Goal: Task Accomplishment & Management: Use online tool/utility

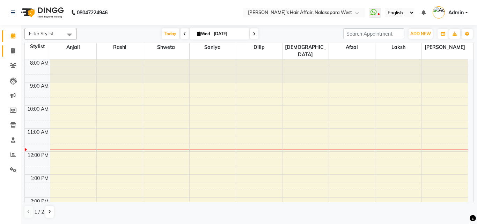
click at [5, 52] on link "Invoice" at bounding box center [10, 51] width 17 height 12
click at [7, 49] on span at bounding box center [13, 51] width 12 height 8
click at [10, 54] on span at bounding box center [13, 51] width 12 height 8
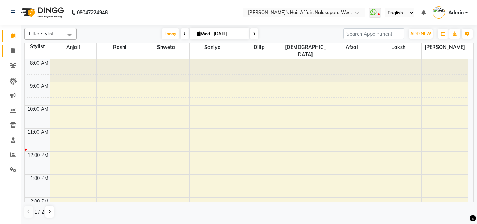
click at [10, 54] on span at bounding box center [13, 51] width 12 height 8
click at [13, 51] on icon at bounding box center [13, 50] width 4 height 5
select select "service"
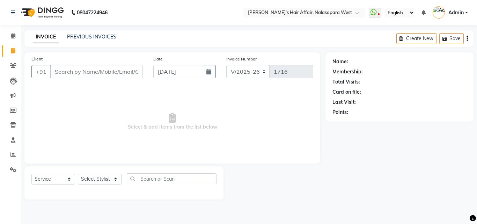
select select "6172"
select select "service"
click at [81, 36] on link "PREVIOUS INVOICES" at bounding box center [91, 36] width 49 height 6
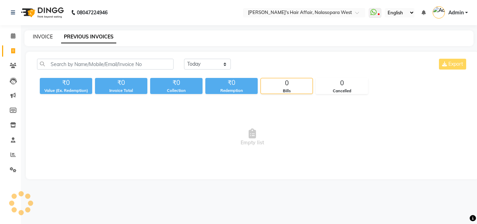
click at [43, 35] on link "INVOICE" at bounding box center [43, 36] width 20 height 6
select select "service"
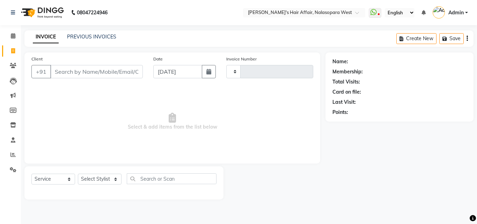
type input "1716"
click at [43, 35] on link "INVOICE" at bounding box center [46, 37] width 26 height 13
select select "6172"
click at [81, 36] on link "PREVIOUS INVOICES" at bounding box center [91, 36] width 49 height 6
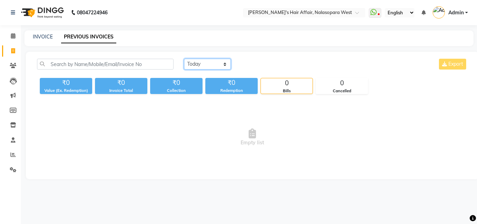
click at [206, 63] on select "Today Yesterday Custom Range" at bounding box center [207, 64] width 47 height 11
click at [184, 59] on select "Today Yesterday Custom Range" at bounding box center [207, 64] width 47 height 11
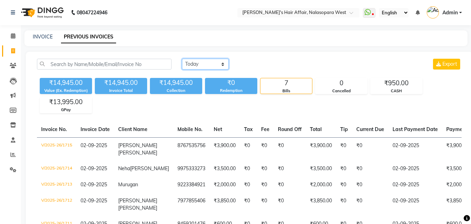
click at [226, 64] on select "Today Yesterday Custom Range" at bounding box center [205, 64] width 47 height 11
select select "range"
click at [182, 59] on select "Today Yesterday Custom Range" at bounding box center [205, 64] width 47 height 11
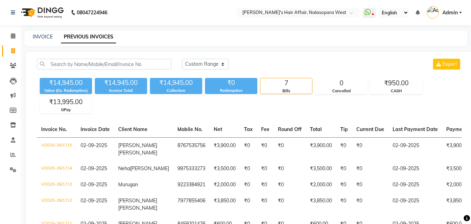
click at [218, 91] on div "Redemption" at bounding box center [231, 91] width 52 height 6
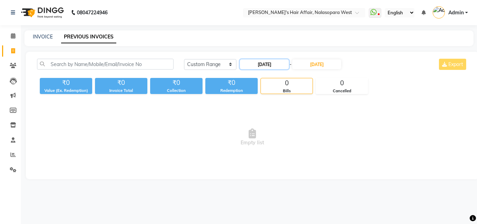
click at [273, 65] on input "[DATE]" at bounding box center [264, 64] width 49 height 10
select select "9"
select select "2025"
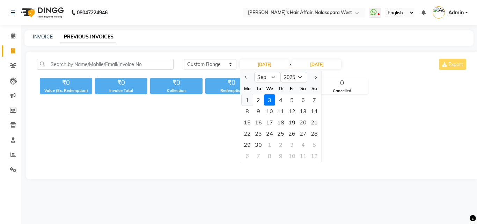
click at [246, 99] on div "1" at bounding box center [246, 99] width 11 height 11
type input "01-09-2025"
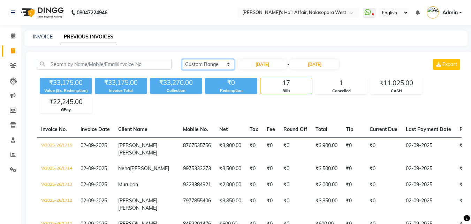
click at [211, 63] on select "Today Yesterday Custom Range" at bounding box center [208, 64] width 52 height 11
select select "today"
click at [182, 59] on select "Today Yesterday Custom Range" at bounding box center [208, 64] width 52 height 11
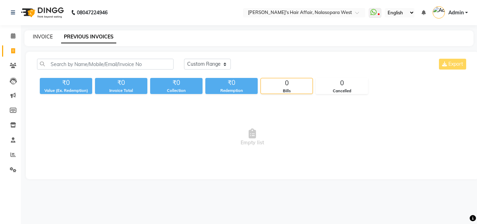
click at [42, 39] on link "INVOICE" at bounding box center [43, 36] width 20 height 6
select select "6172"
select select "service"
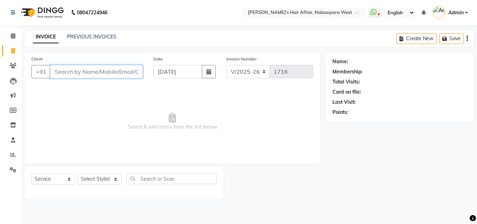
click at [81, 77] on input "Client" at bounding box center [96, 71] width 92 height 13
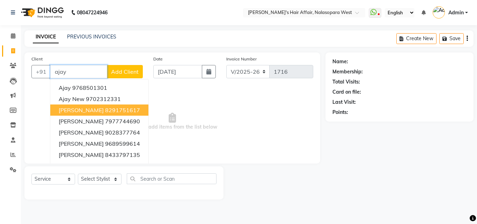
click at [83, 107] on span "Ajay Maurya" at bounding box center [81, 109] width 45 height 7
type input "8291751617"
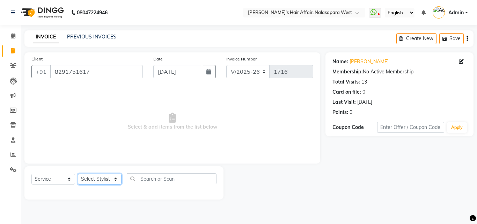
click at [93, 175] on select "Select Stylist Afzal Anjali Dilip Hair Affair Laksh Rashi Saniya Sayali Shweta …" at bounding box center [100, 178] width 44 height 11
select select "45513"
click at [78, 173] on select "Select Stylist Afzal Anjali Dilip Hair Affair Laksh Rashi Saniya Sayali Shweta …" at bounding box center [100, 178] width 44 height 11
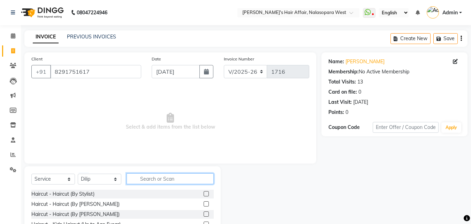
click at [147, 176] on input "text" at bounding box center [170, 178] width 87 height 11
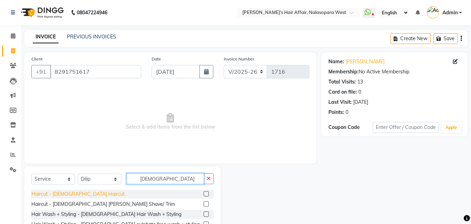
type input "male"
click at [54, 193] on div "Haircut - Male Haircut" at bounding box center [78, 193] width 94 height 7
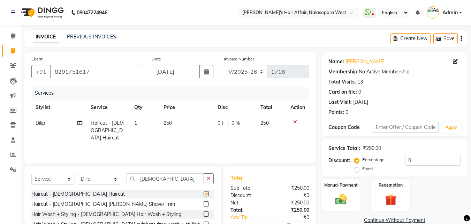
checkbox input "false"
click at [56, 203] on div "Haircut - Male Beard Shave/ Trim" at bounding box center [103, 203] width 144 height 7
checkbox input "false"
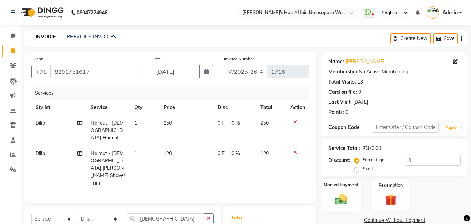
click at [338, 193] on img at bounding box center [341, 199] width 20 height 14
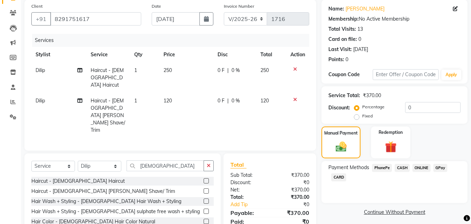
scroll to position [79, 0]
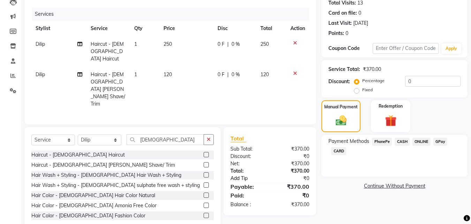
click at [250, 174] on link "Add Tip" at bounding box center [251, 177] width 52 height 7
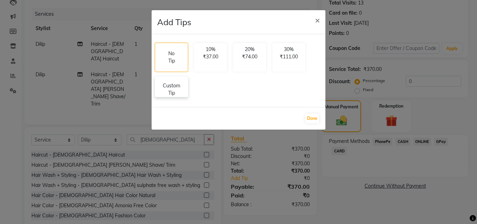
click at [177, 89] on p "Custom Tip" at bounding box center [171, 89] width 24 height 15
select select "45513"
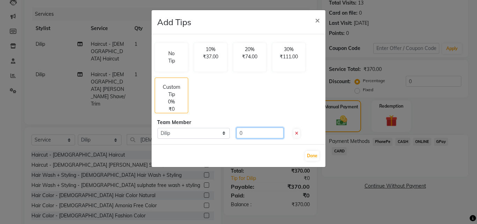
drag, startPoint x: 274, startPoint y: 134, endPoint x: 206, endPoint y: 130, distance: 68.5
click at [206, 130] on div "Select Dilip 0" at bounding box center [238, 132] width 173 height 11
type input "30"
click at [313, 158] on button "Done" at bounding box center [312, 156] width 14 height 10
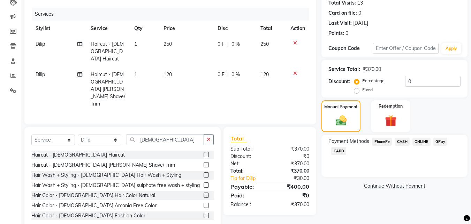
click at [445, 143] on span "GPay" at bounding box center [441, 141] width 14 height 8
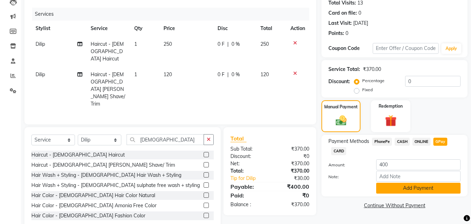
click at [410, 185] on button "Add Payment" at bounding box center [418, 187] width 84 height 11
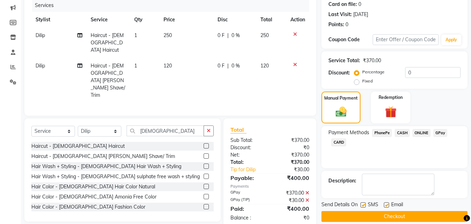
scroll to position [96, 0]
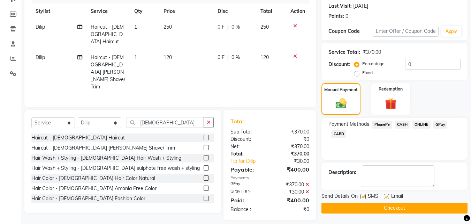
click at [383, 207] on button "Checkout" at bounding box center [395, 207] width 146 height 11
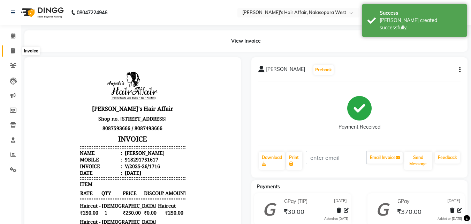
click at [13, 53] on icon at bounding box center [13, 50] width 4 height 5
select select "service"
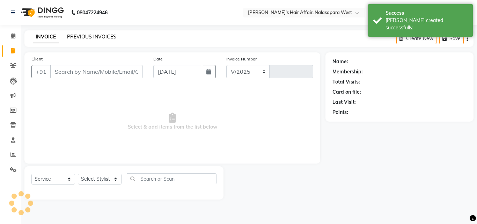
select select "6172"
type input "1717"
click at [80, 39] on link "PREVIOUS INVOICES" at bounding box center [91, 36] width 49 height 6
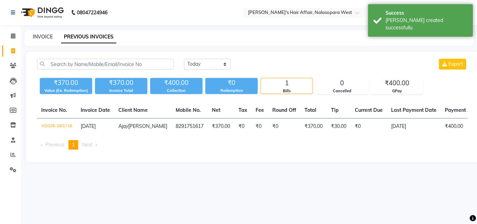
click at [46, 36] on link "INVOICE" at bounding box center [43, 36] width 20 height 6
select select "service"
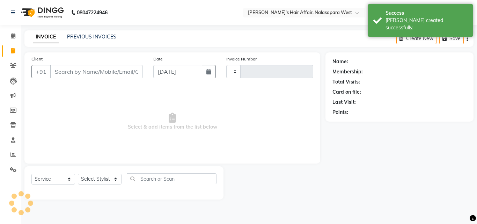
type input "1717"
select select "6172"
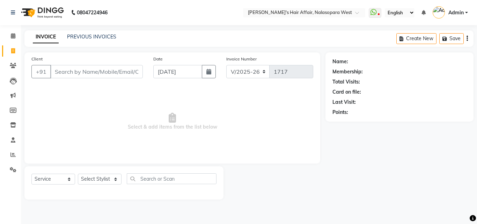
drag, startPoint x: 128, startPoint y: 38, endPoint x: 86, endPoint y: 31, distance: 43.1
click at [86, 31] on div "INVOICE PREVIOUS INVOICES Create New Save" at bounding box center [248, 38] width 449 height 16
click at [89, 36] on link "PREVIOUS INVOICES" at bounding box center [91, 36] width 49 height 6
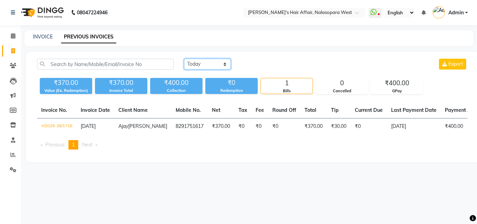
drag, startPoint x: 89, startPoint y: 36, endPoint x: 212, endPoint y: 64, distance: 126.4
click at [212, 64] on select "Today Yesterday Custom Range" at bounding box center [207, 64] width 47 height 11
select select "yesterday"
click at [184, 59] on select "Today Yesterday Custom Range" at bounding box center [207, 64] width 47 height 11
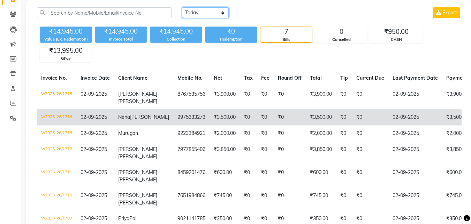
scroll to position [104, 0]
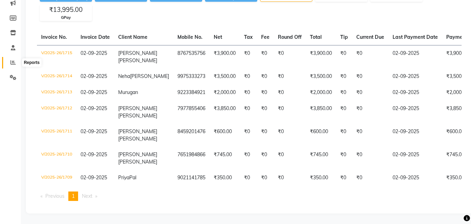
click at [7, 59] on span at bounding box center [13, 63] width 12 height 8
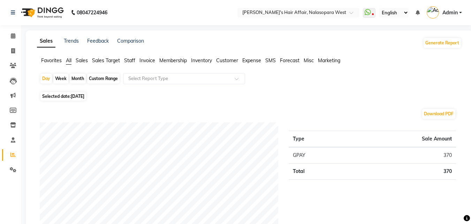
click at [133, 59] on span "Staff" at bounding box center [129, 60] width 11 height 6
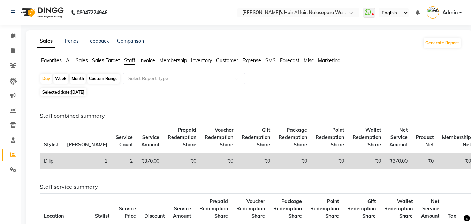
click at [83, 91] on span "[DATE]" at bounding box center [78, 91] width 14 height 5
select select "9"
select select "2025"
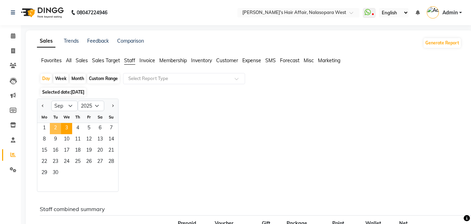
click at [56, 126] on span "2" at bounding box center [55, 128] width 11 height 11
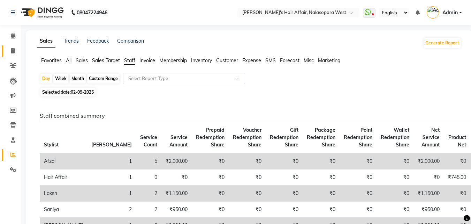
click at [16, 55] on link "Invoice" at bounding box center [10, 51] width 17 height 12
select select "6172"
select select "service"
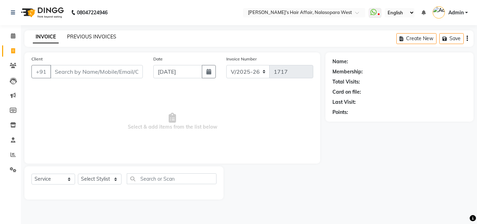
click at [112, 38] on link "PREVIOUS INVOICES" at bounding box center [91, 36] width 49 height 6
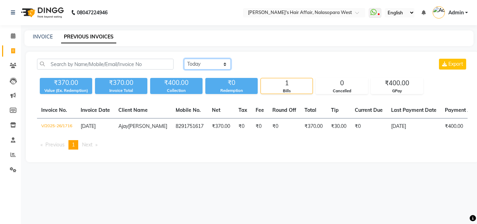
drag, startPoint x: 193, startPoint y: 65, endPoint x: 195, endPoint y: 69, distance: 4.5
click at [193, 65] on select "Today Yesterday Custom Range" at bounding box center [207, 64] width 47 height 11
select select "yesterday"
click at [184, 59] on select "Today Yesterday Custom Range" at bounding box center [207, 64] width 47 height 11
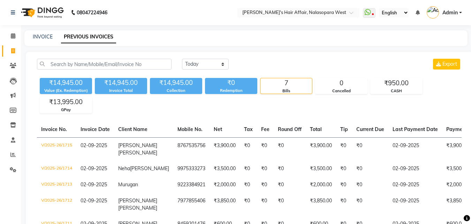
drag, startPoint x: 197, startPoint y: 88, endPoint x: 253, endPoint y: 42, distance: 72.4
click at [253, 42] on div "INVOICE PREVIOUS INVOICES" at bounding box center [245, 38] width 443 height 16
click at [253, 47] on main "INVOICE PREVIOUS INVOICES Today Yesterday Custom Range Export ₹14,945.00 Value …" at bounding box center [246, 172] width 450 height 285
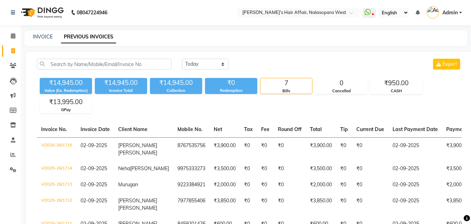
drag, startPoint x: 253, startPoint y: 47, endPoint x: 248, endPoint y: 44, distance: 6.0
click at [253, 47] on main "INVOICE PREVIOUS INVOICES Today Yesterday Custom Range Export ₹14,945.00 Value …" at bounding box center [246, 172] width 450 height 285
click at [42, 35] on link "INVOICE" at bounding box center [43, 36] width 20 height 6
select select "6172"
select select "service"
